Goal: Check status: Check status

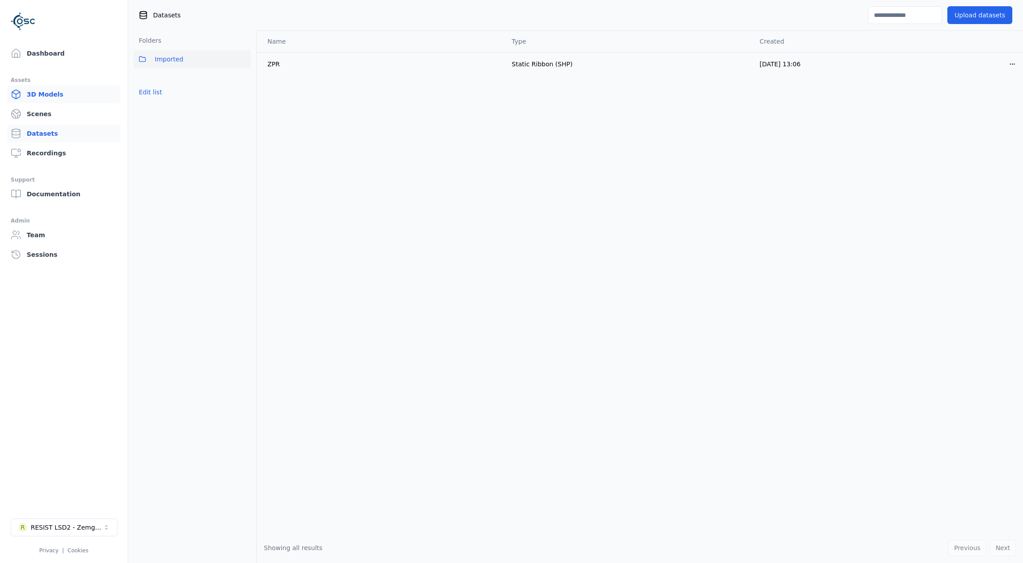
click at [42, 93] on link "3D Models" at bounding box center [64, 94] width 114 height 18
drag, startPoint x: 748, startPoint y: 67, endPoint x: 798, endPoint y: 66, distance: 49.9
click at [751, 67] on td "14/08/2025, 15:01" at bounding box center [629, 64] width 243 height 24
click at [798, 66] on div "Conversion failed" at bounding box center [788, 65] width 62 height 10
click at [1010, 62] on html "Dashboard Assets 3D Models Scenes Datasets Recordings Support Documentation Adm…" at bounding box center [511, 281] width 1023 height 563
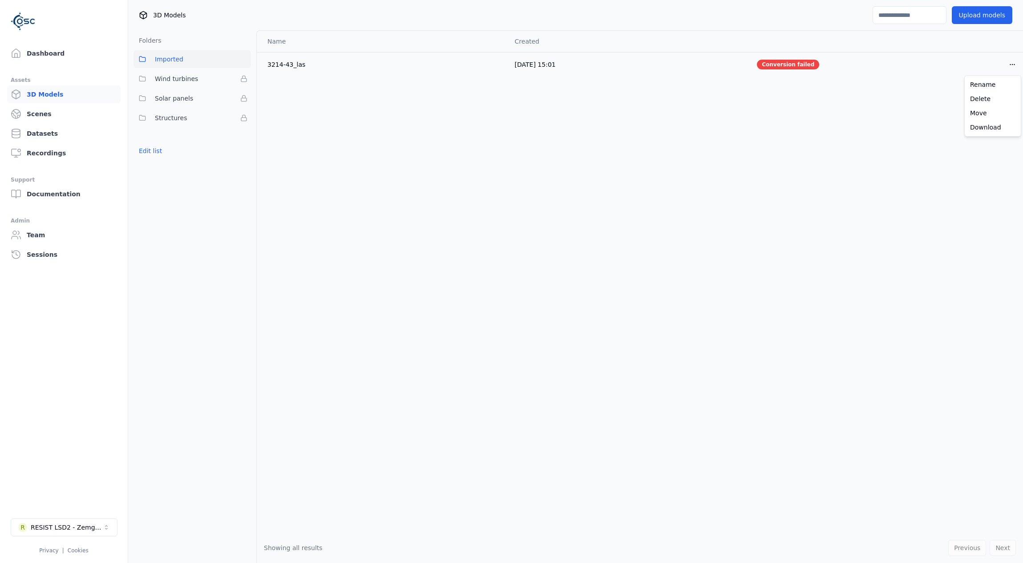
click at [849, 144] on html "Dashboard Assets 3D Models Scenes Datasets Recordings Support Documentation Adm…" at bounding box center [511, 281] width 1023 height 563
